Goal: Transaction & Acquisition: Purchase product/service

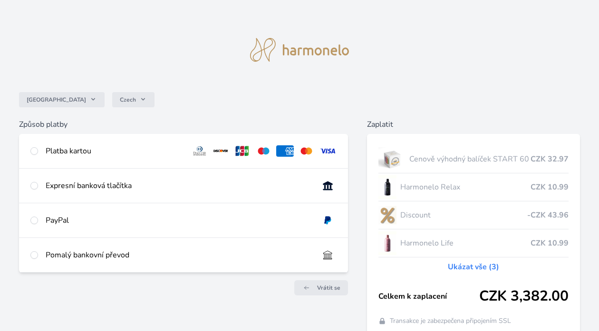
click at [52, 150] on div "Platba kartou" at bounding box center [115, 150] width 138 height 11
radio input "true"
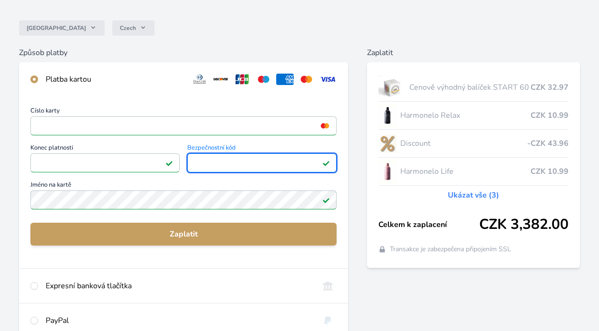
scroll to position [74, 0]
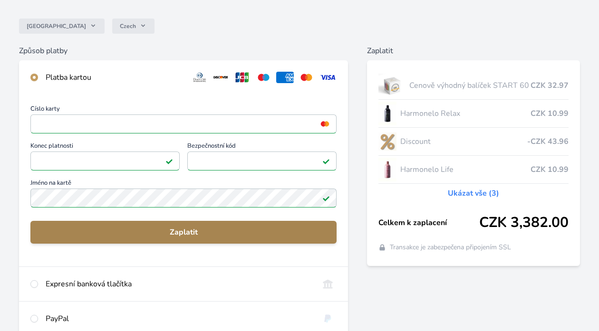
click at [184, 235] on span "Zaplatit" at bounding box center [183, 232] width 291 height 11
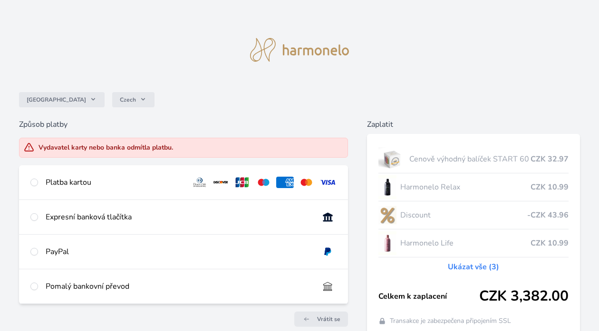
scroll to position [50, 0]
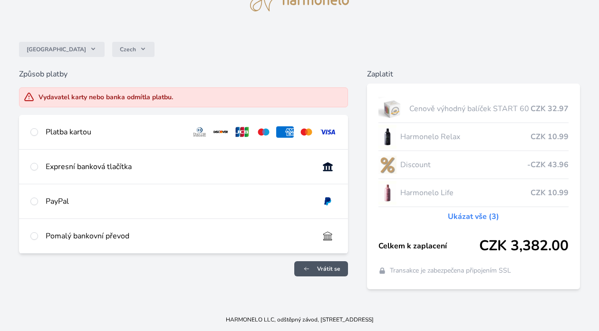
click at [330, 274] on link "Vrátit se" at bounding box center [321, 268] width 54 height 15
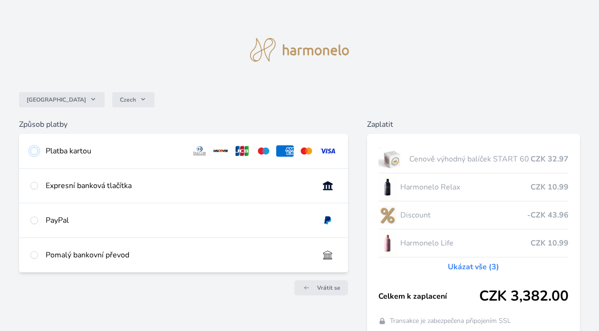
click at [35, 147] on input "radio" at bounding box center [34, 151] width 8 height 8
radio input "true"
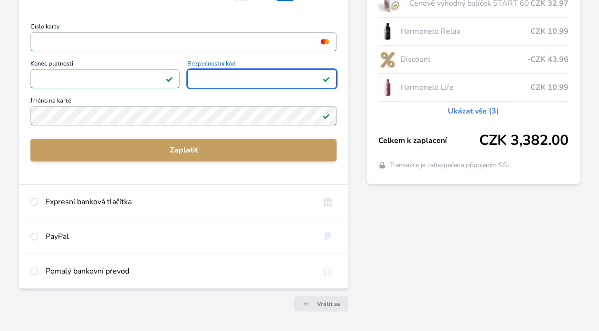
scroll to position [156, 0]
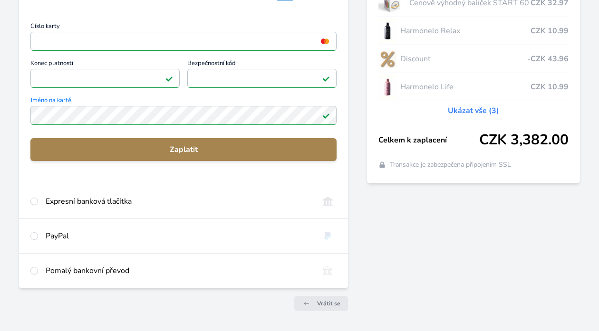
click at [194, 147] on span "Zaplatit" at bounding box center [183, 149] width 291 height 11
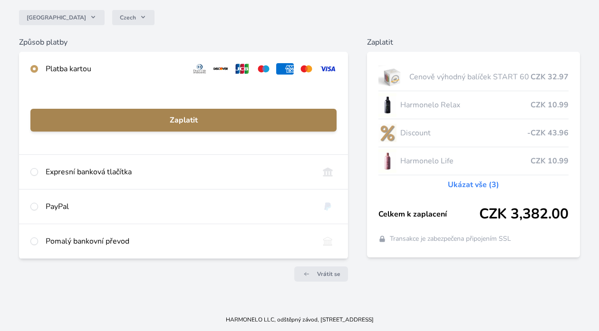
scroll to position [82, 0]
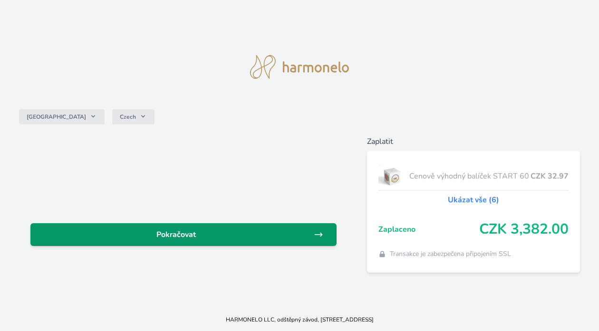
click at [254, 232] on span "Pokračovat" at bounding box center [176, 234] width 276 height 11
